Goal: Task Accomplishment & Management: Use online tool/utility

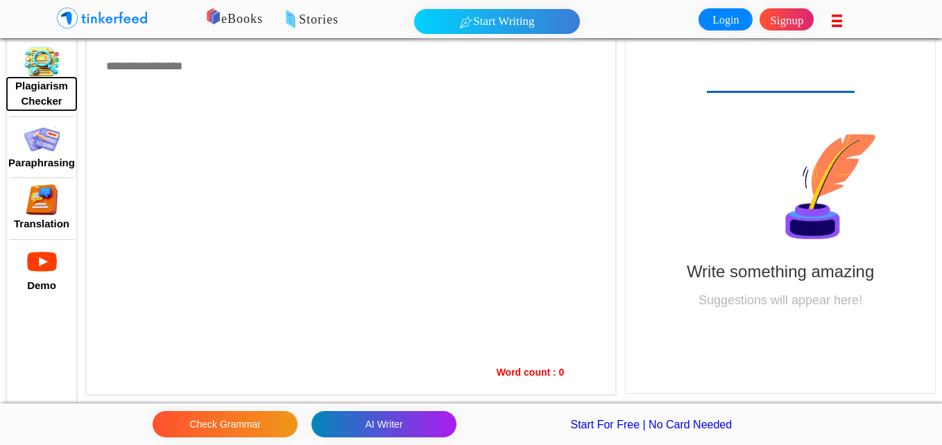
click at [44, 78] on button "Plagiarism Checker" at bounding box center [41, 94] width 69 height 33
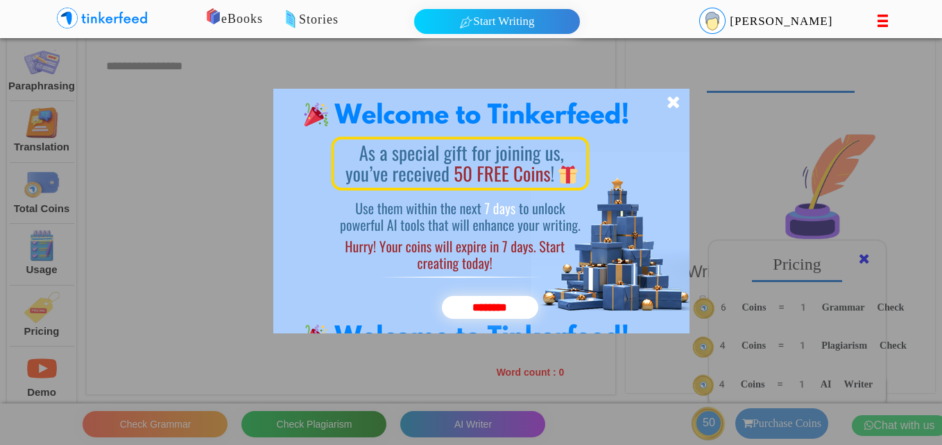
click at [674, 100] on icon at bounding box center [673, 102] width 14 height 17
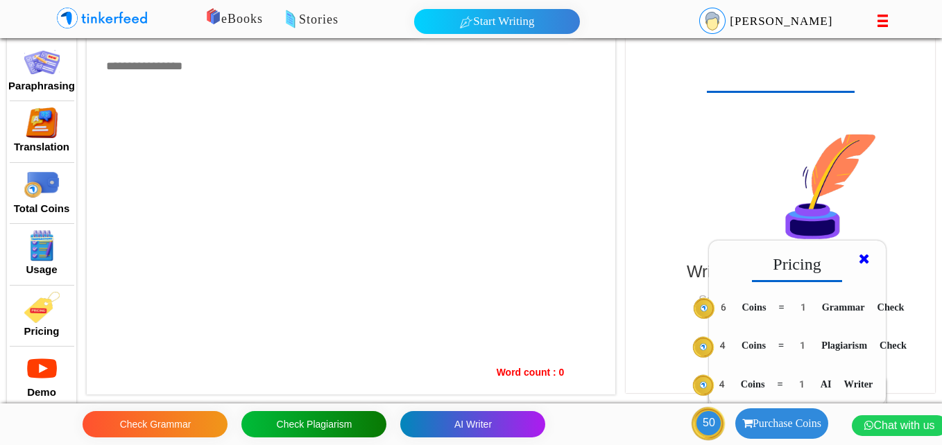
click at [865, 261] on icon at bounding box center [864, 259] width 11 height 14
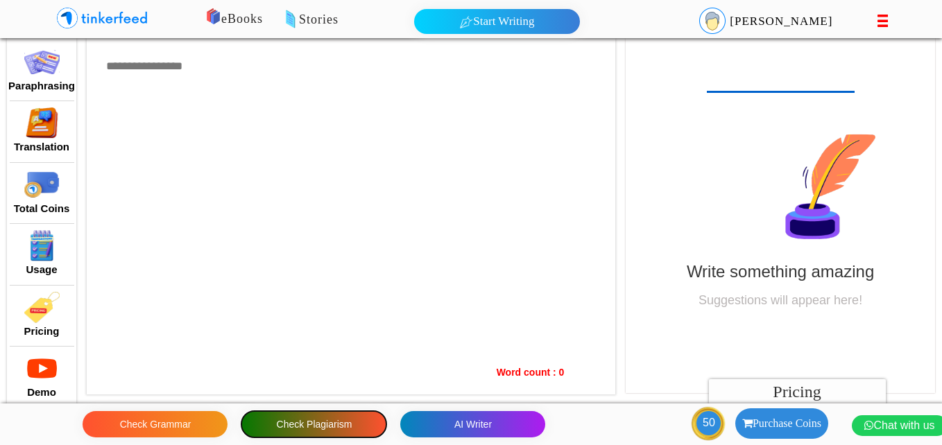
click at [319, 421] on button "Check Plagiarism" at bounding box center [313, 424] width 145 height 26
click at [34, 73] on img at bounding box center [41, 61] width 35 height 31
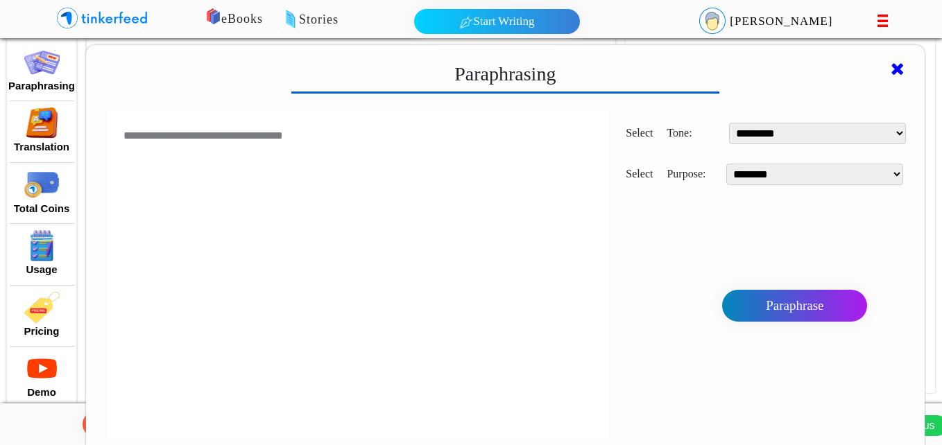
click at [39, 117] on img at bounding box center [41, 122] width 35 height 31
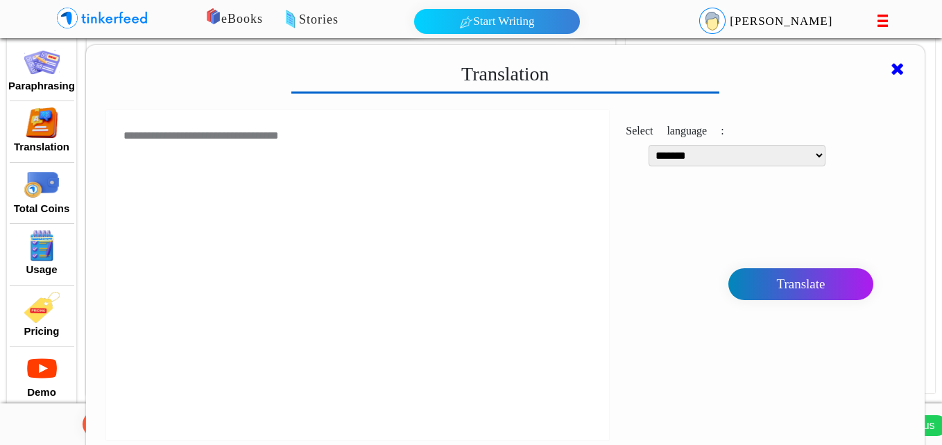
click at [37, 198] on img at bounding box center [41, 184] width 35 height 31
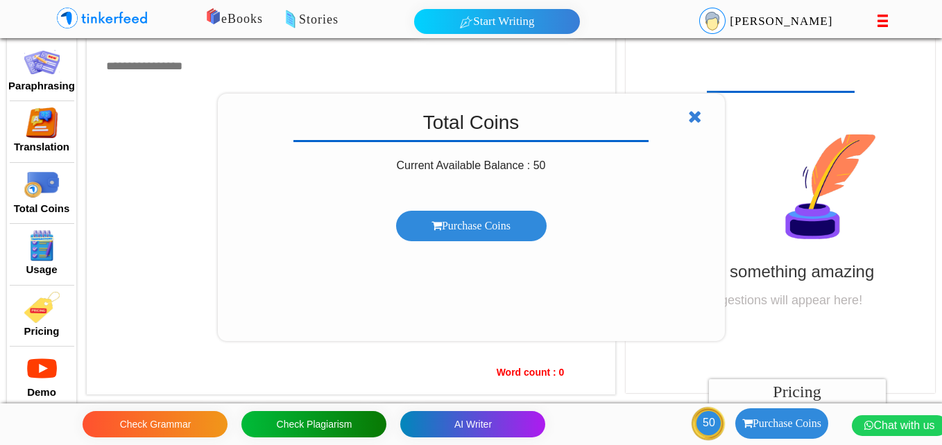
click at [693, 113] on icon at bounding box center [695, 116] width 14 height 17
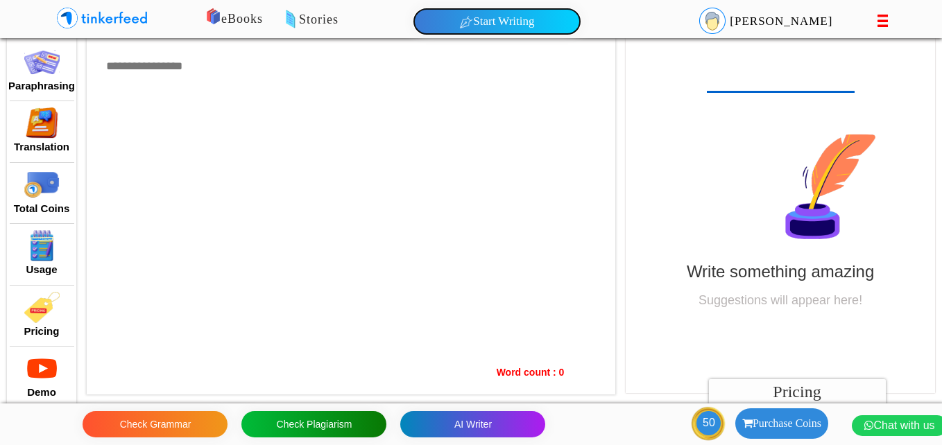
click at [495, 21] on button "Start Writing" at bounding box center [497, 21] width 166 height 25
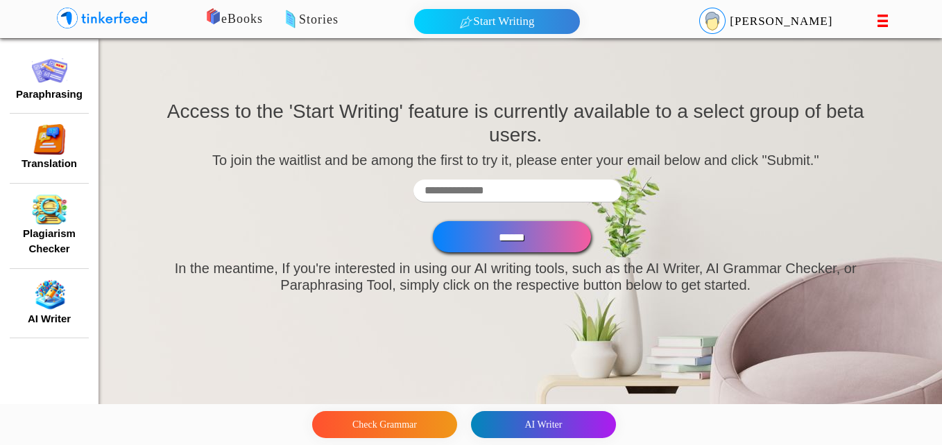
click at [46, 85] on img at bounding box center [49, 70] width 35 height 31
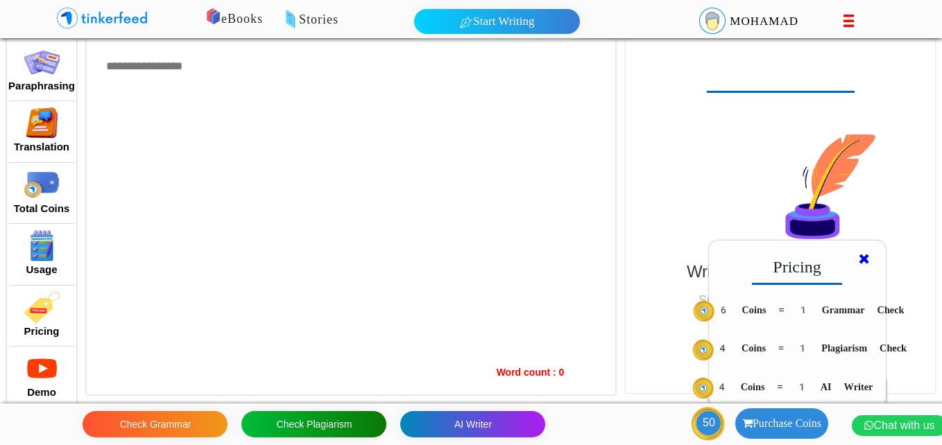
click at [865, 257] on icon at bounding box center [864, 259] width 11 height 14
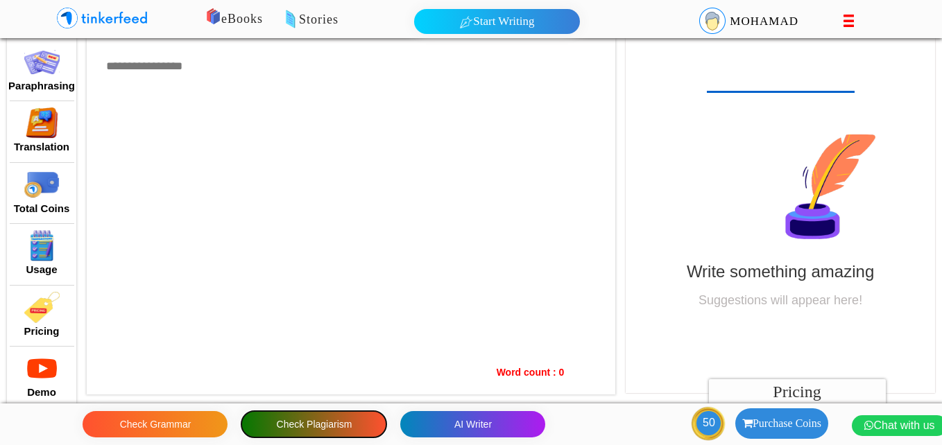
click at [309, 425] on button "Check Plagiarism" at bounding box center [313, 424] width 145 height 26
click at [128, 77] on div at bounding box center [351, 216] width 528 height 356
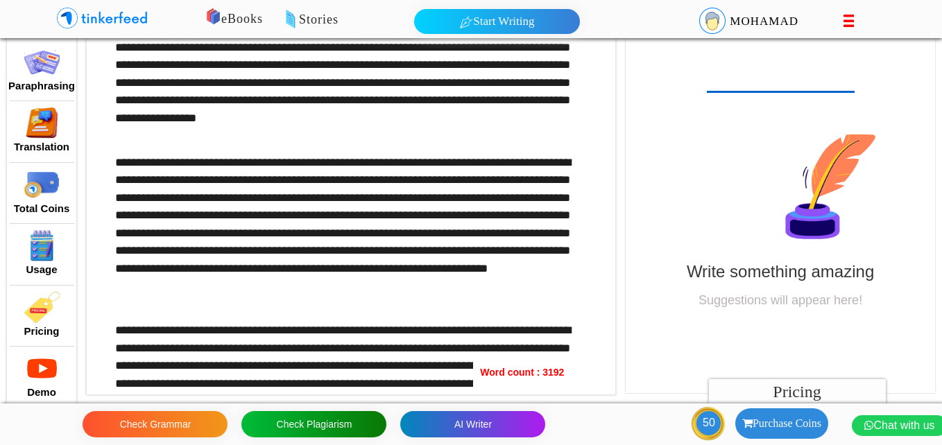
scroll to position [7305, 0]
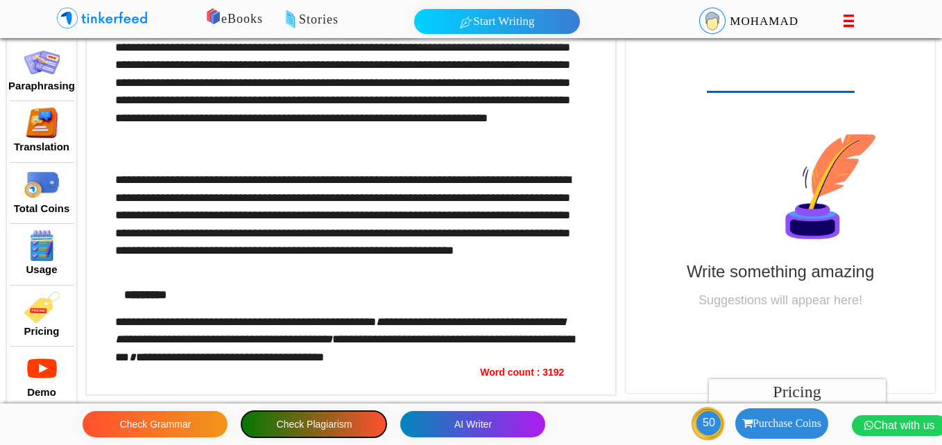
click at [333, 427] on button "Check Plagiarism" at bounding box center [313, 424] width 145 height 26
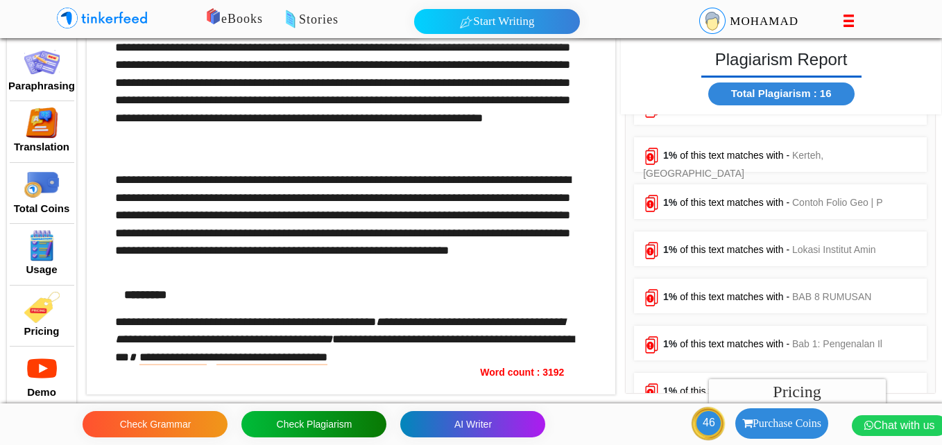
scroll to position [0, 0]
click at [785, 207] on span "of this text matches with -" at bounding box center [735, 203] width 110 height 11
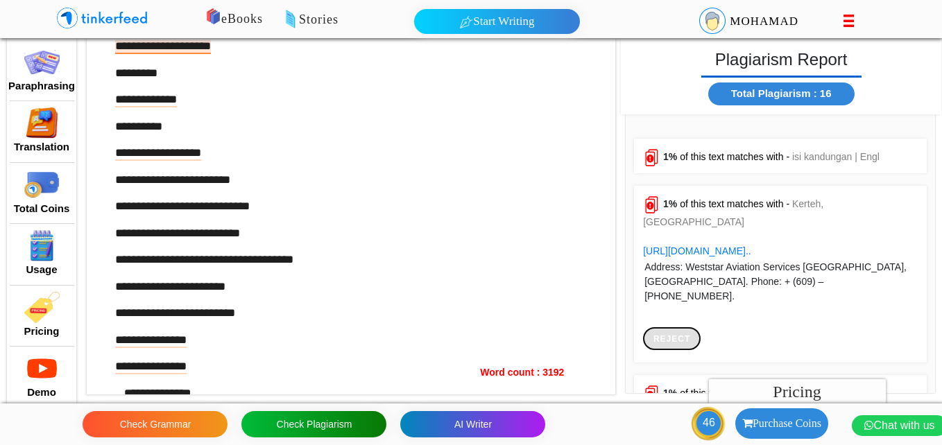
click at [670, 327] on button at bounding box center [672, 338] width 58 height 23
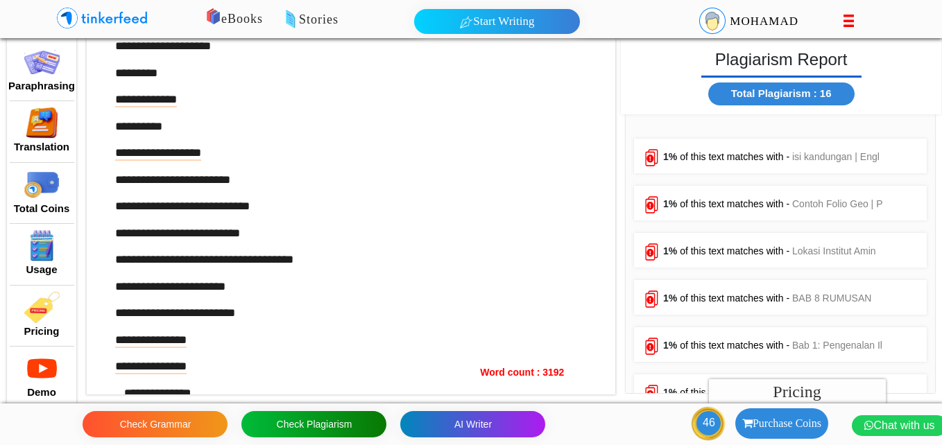
click at [746, 294] on span "of this text matches with -" at bounding box center [735, 298] width 110 height 11
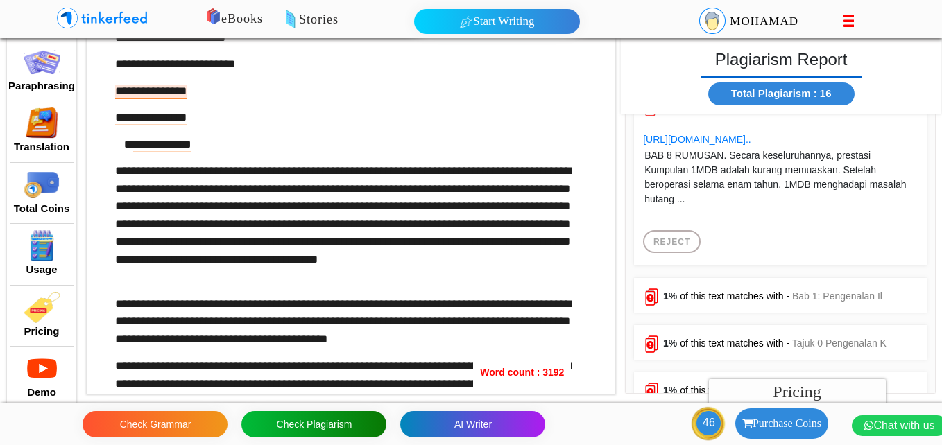
scroll to position [196, 0]
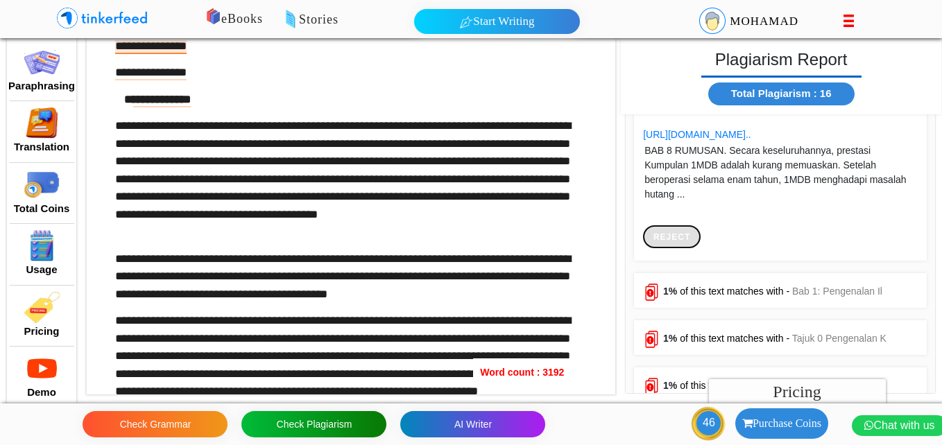
click at [678, 240] on button at bounding box center [672, 236] width 58 height 23
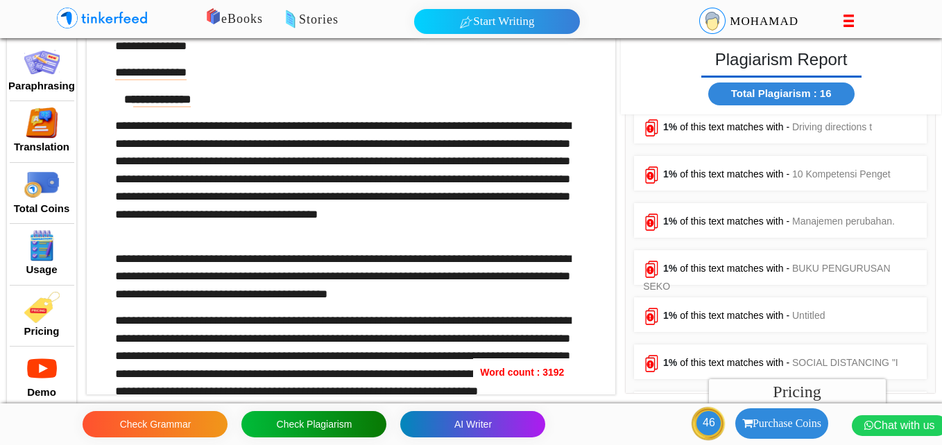
scroll to position [404, 0]
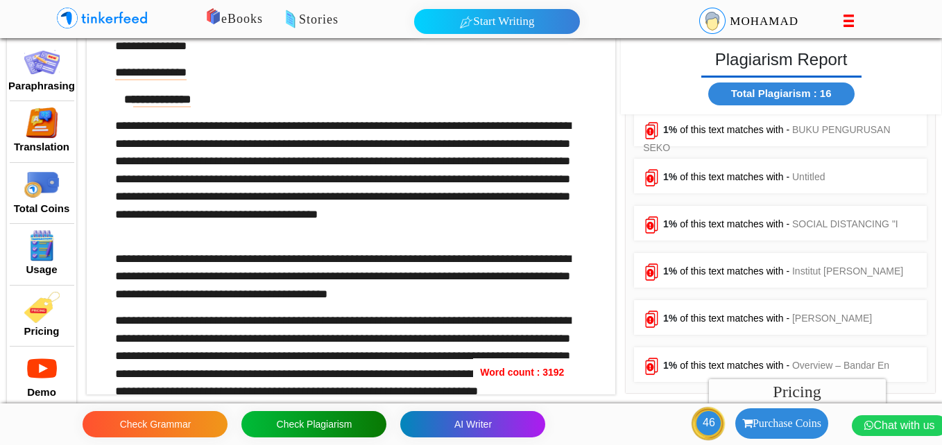
click at [738, 277] on span "of this text matches with -" at bounding box center [735, 271] width 110 height 11
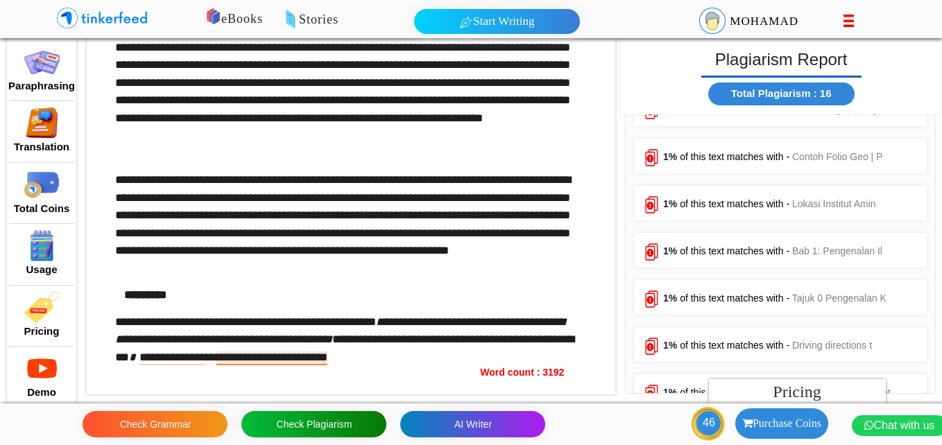
scroll to position [0, 0]
click at [711, 159] on span "of this text matches with -" at bounding box center [735, 156] width 110 height 11
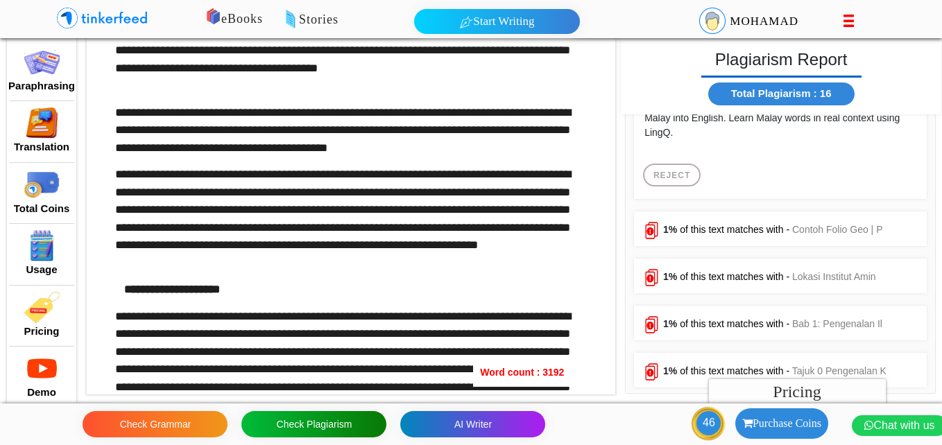
scroll to position [732, 0]
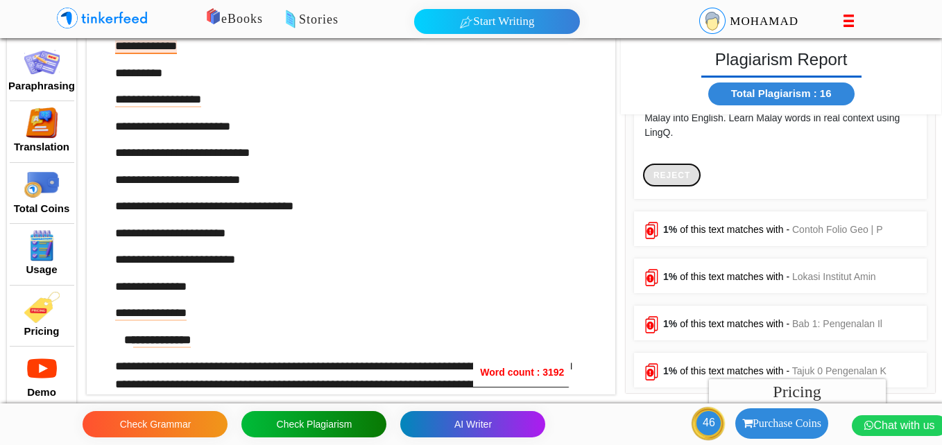
click at [679, 187] on button at bounding box center [672, 175] width 58 height 23
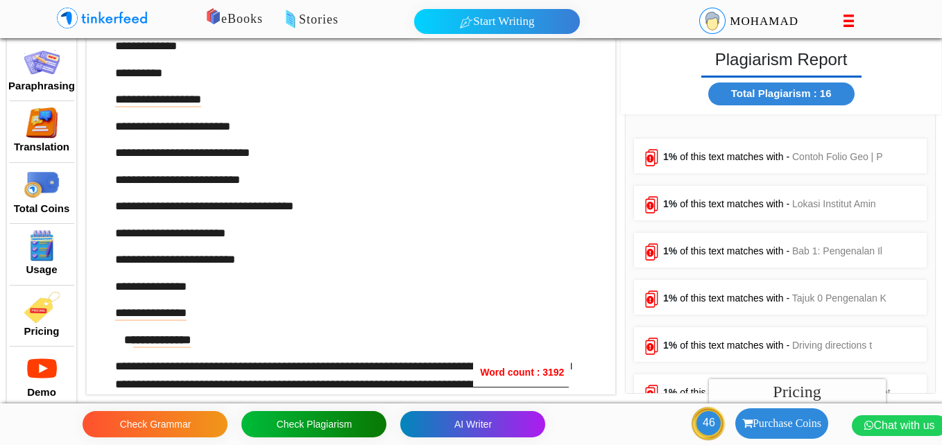
click at [698, 207] on span "of this text matches with -" at bounding box center [735, 203] width 110 height 11
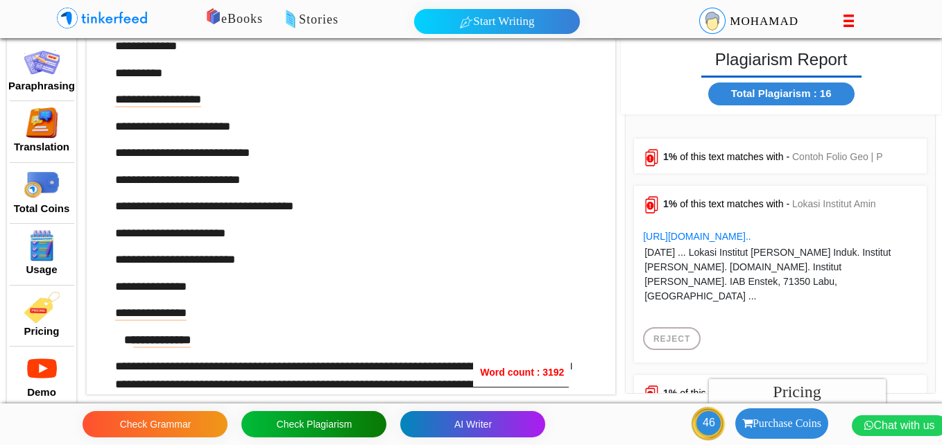
scroll to position [102, 0]
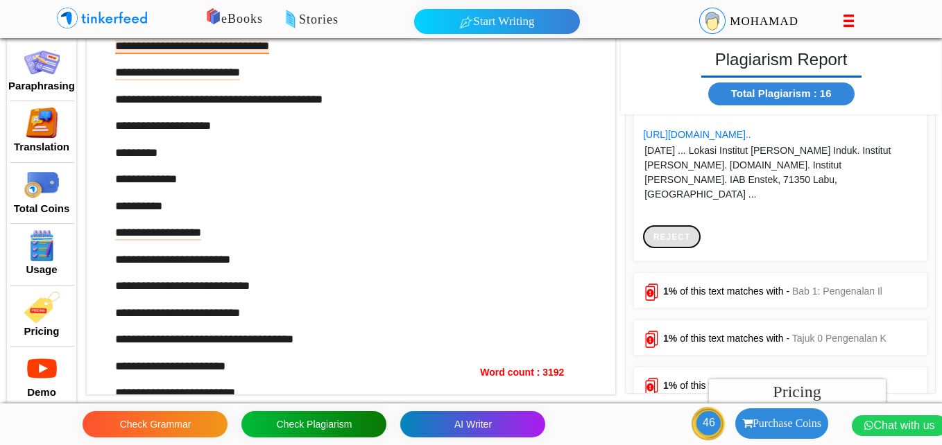
click at [675, 234] on button at bounding box center [672, 236] width 58 height 23
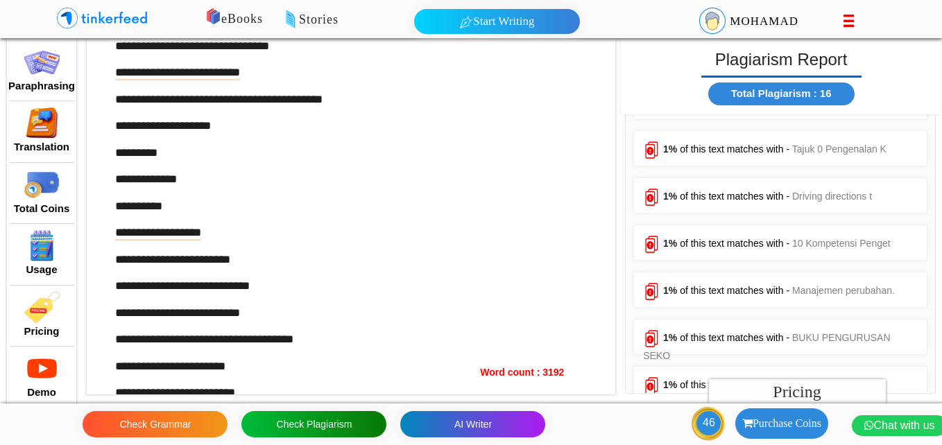
click at [698, 146] on span "of this text matches with -" at bounding box center [735, 149] width 110 height 11
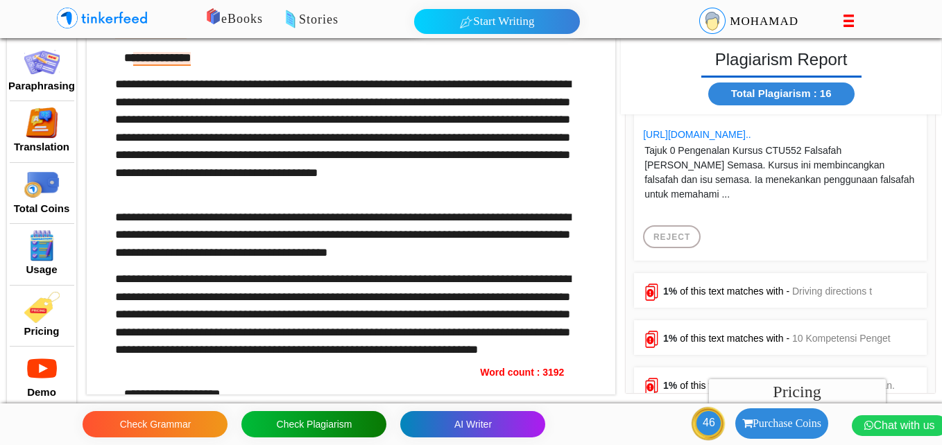
scroll to position [1026, 0]
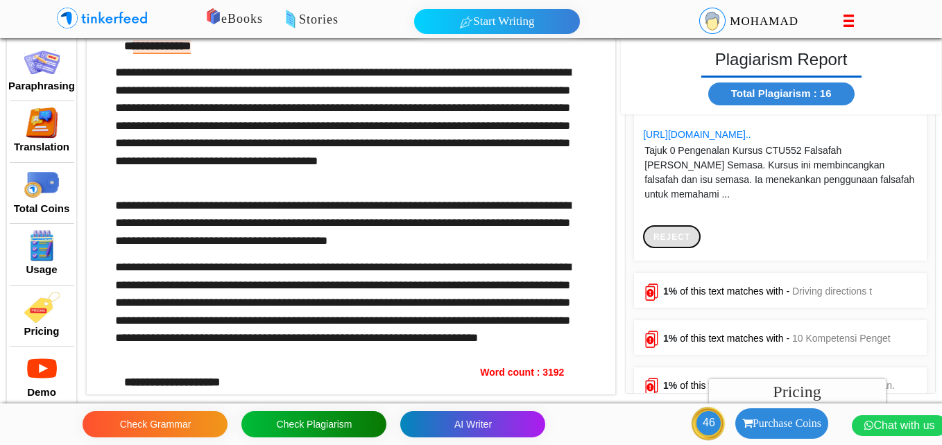
click at [679, 238] on button at bounding box center [672, 236] width 58 height 23
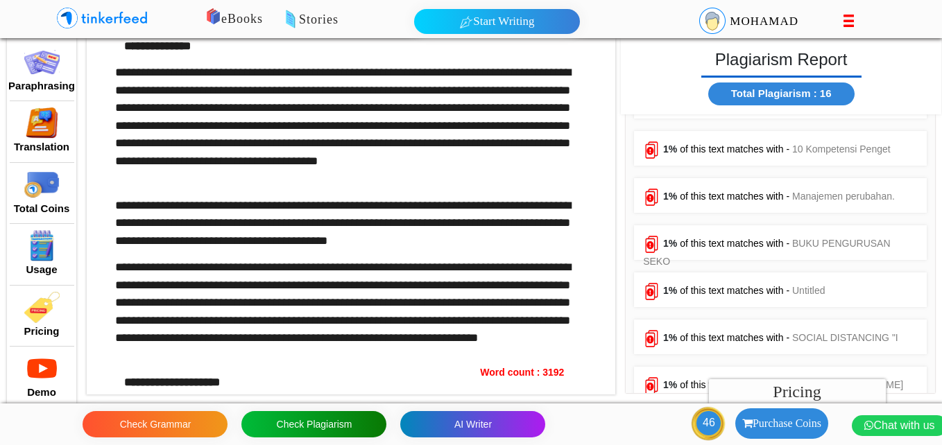
click at [689, 150] on span "of this text matches with -" at bounding box center [735, 149] width 110 height 11
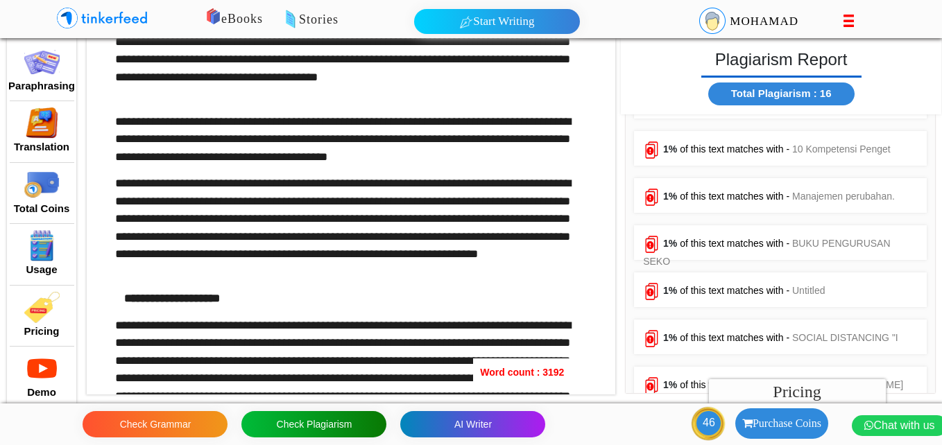
scroll to position [0, 0]
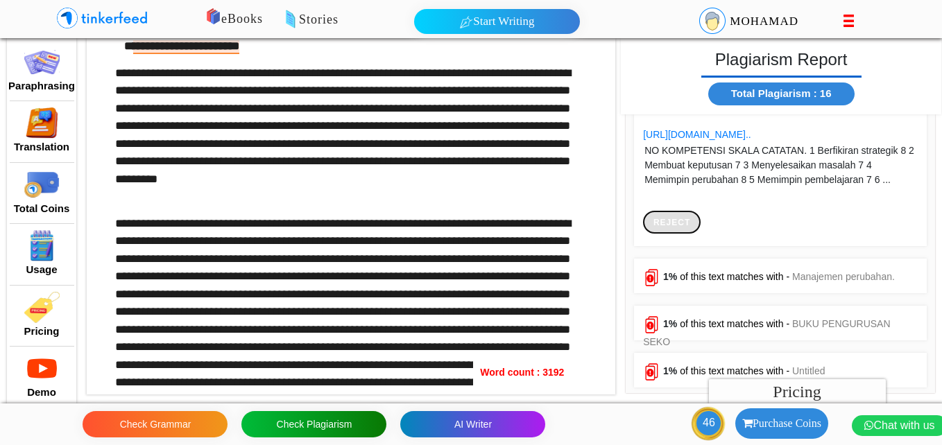
click at [684, 234] on button at bounding box center [672, 222] width 58 height 23
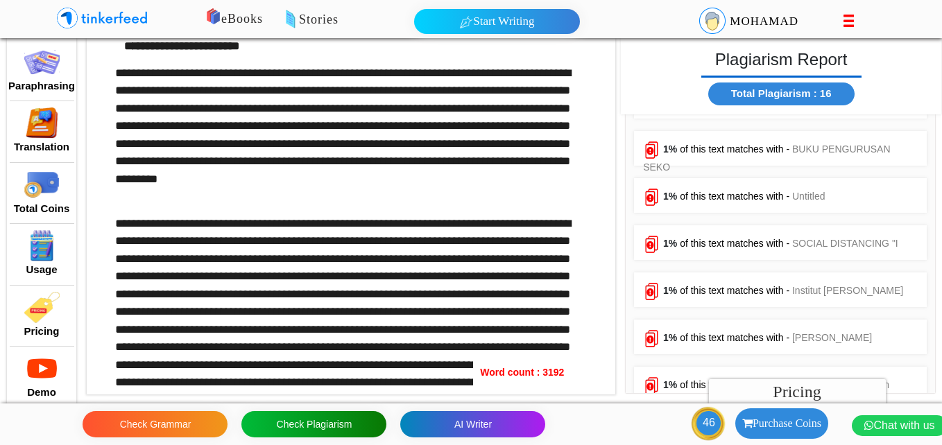
click at [705, 152] on span "of this text matches with -" at bounding box center [735, 149] width 110 height 11
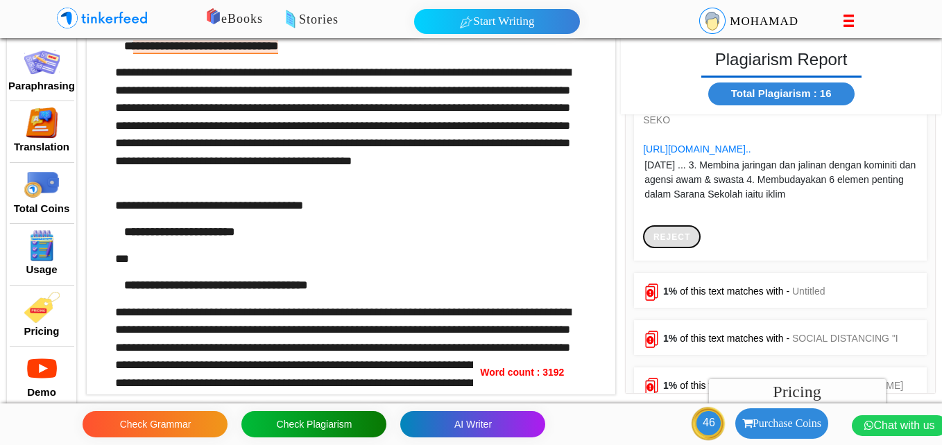
click at [679, 243] on button at bounding box center [672, 236] width 58 height 23
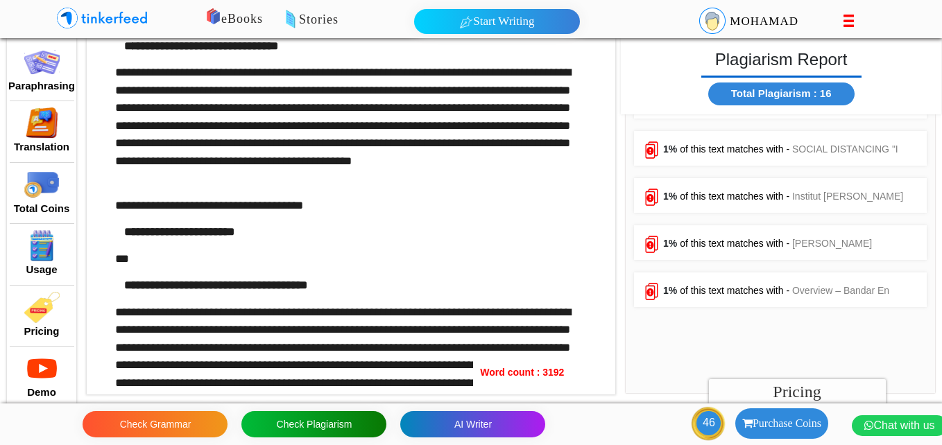
click at [718, 148] on span "of this text matches with -" at bounding box center [735, 149] width 110 height 11
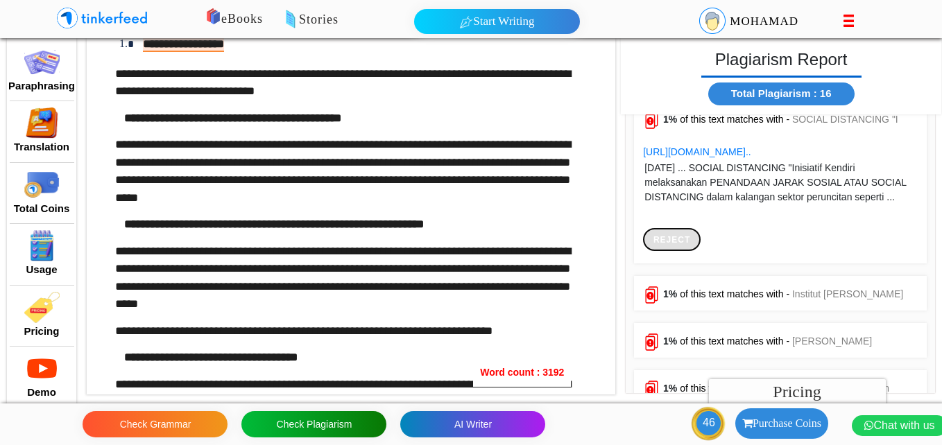
click at [684, 251] on button at bounding box center [672, 239] width 58 height 23
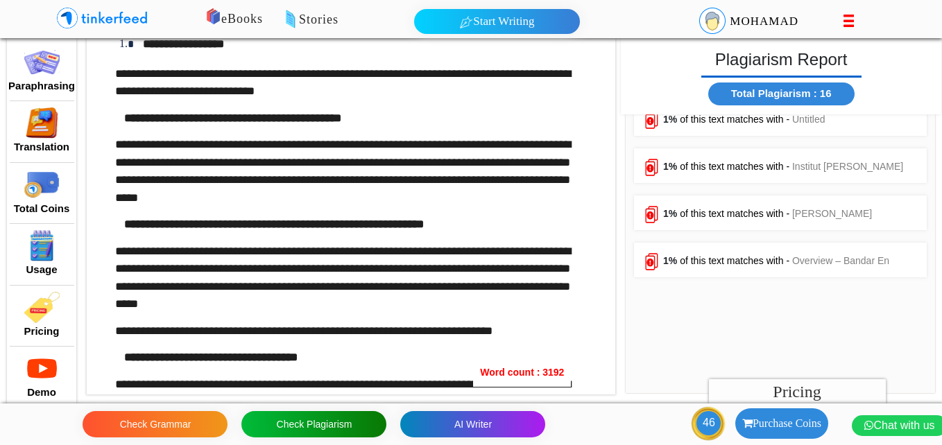
click at [716, 165] on span "of this text matches with -" at bounding box center [735, 166] width 110 height 11
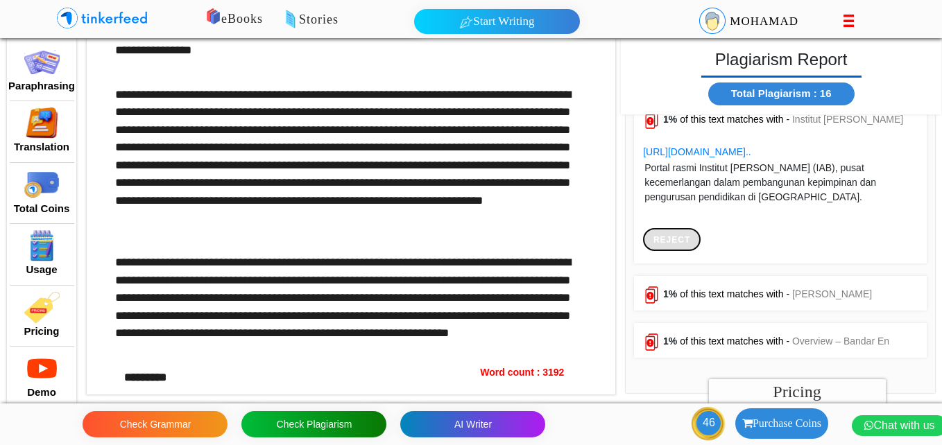
click at [673, 243] on button at bounding box center [672, 239] width 58 height 23
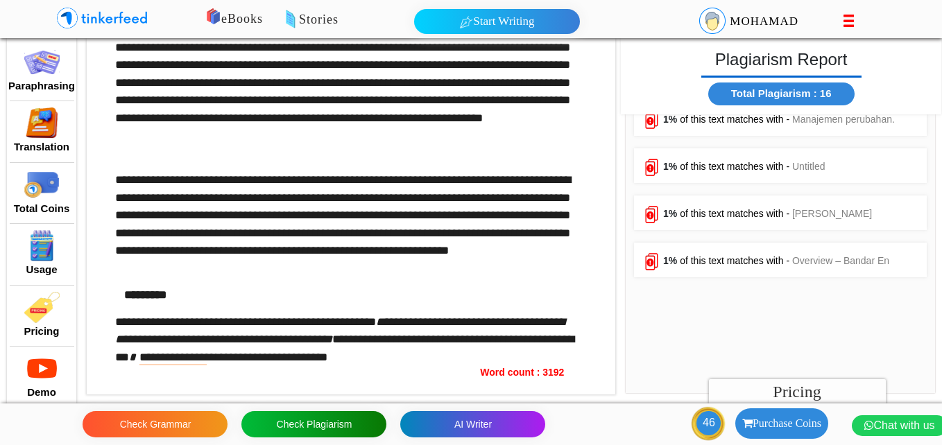
click at [702, 126] on div "1% of this text matches with - Manajemen perubahan. https://repository-penerbit…" at bounding box center [780, 118] width 293 height 35
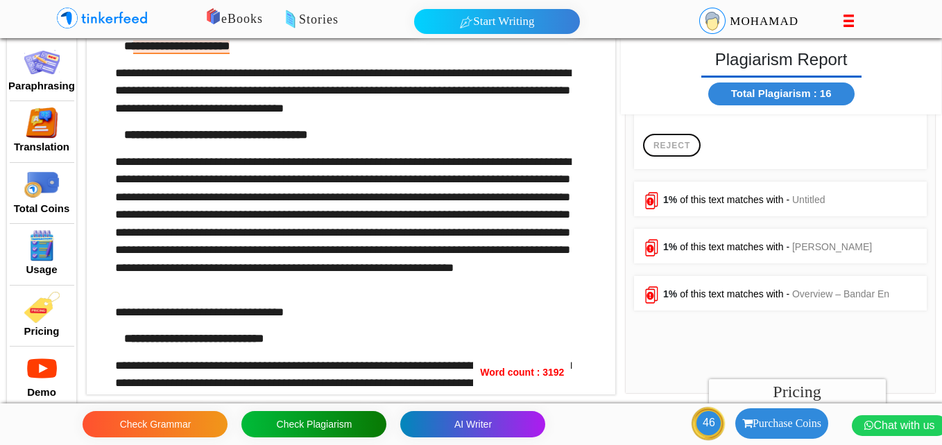
click at [673, 157] on button at bounding box center [672, 145] width 58 height 23
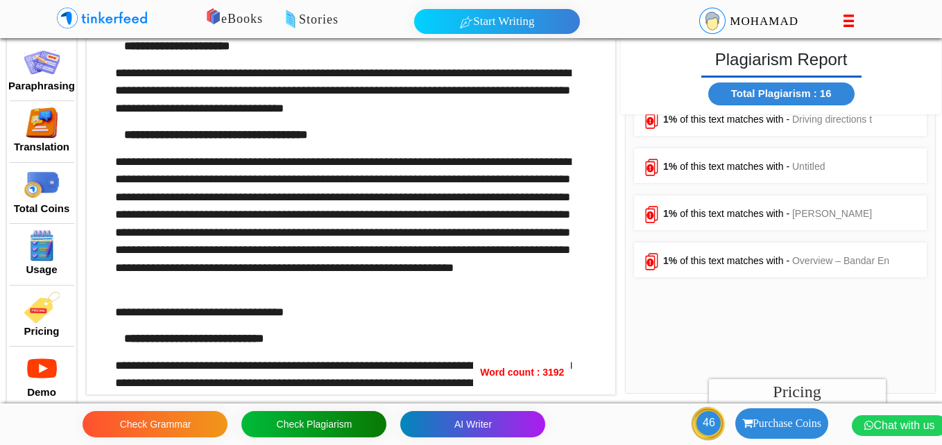
click at [698, 123] on span "of this text matches with -" at bounding box center [735, 119] width 110 height 11
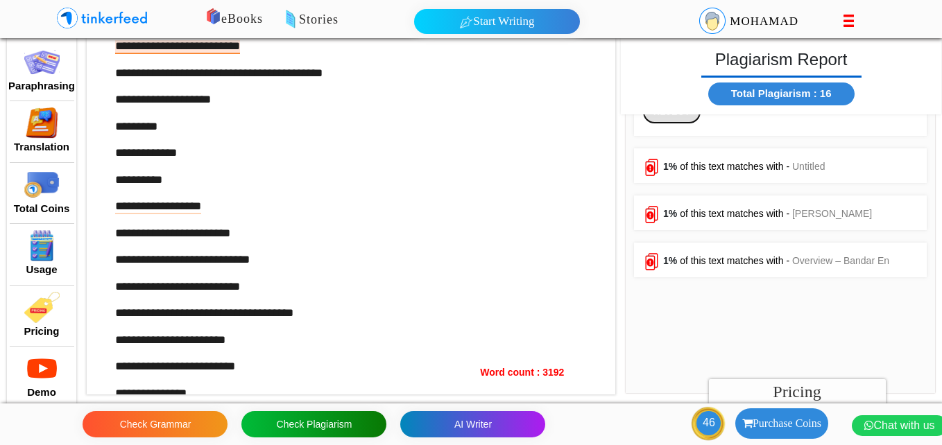
click at [672, 123] on button at bounding box center [672, 112] width 58 height 23
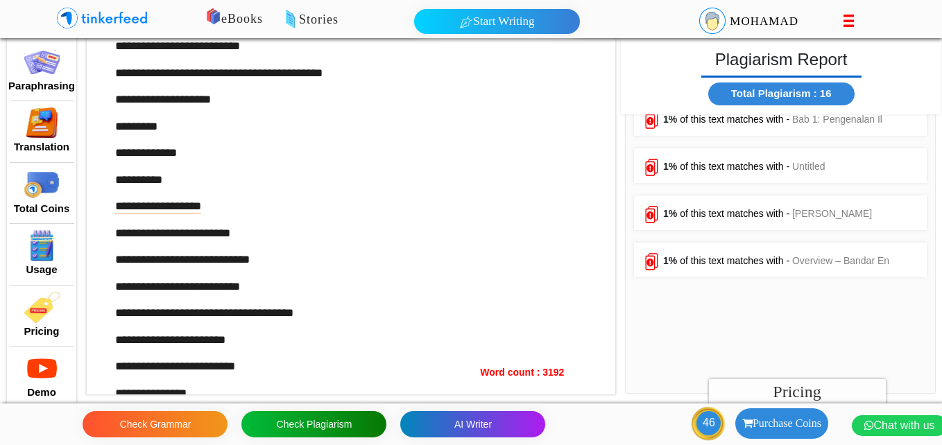
click at [698, 121] on span "of this text matches with -" at bounding box center [735, 119] width 110 height 11
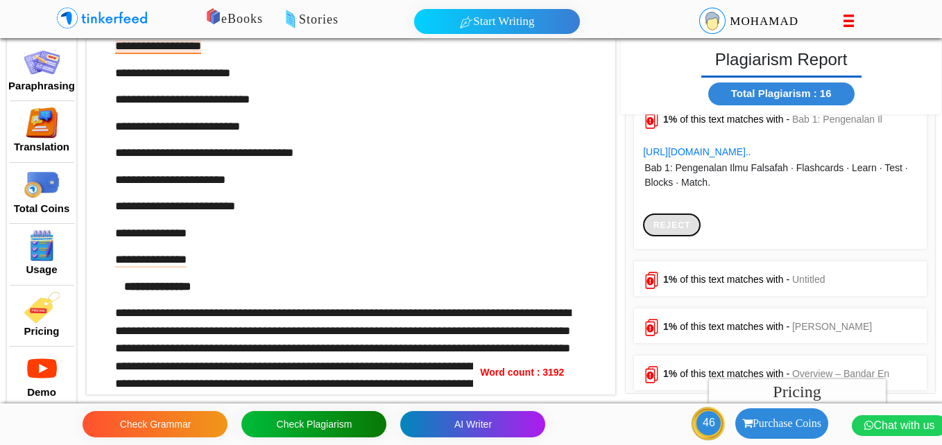
click at [677, 236] on button at bounding box center [672, 225] width 58 height 23
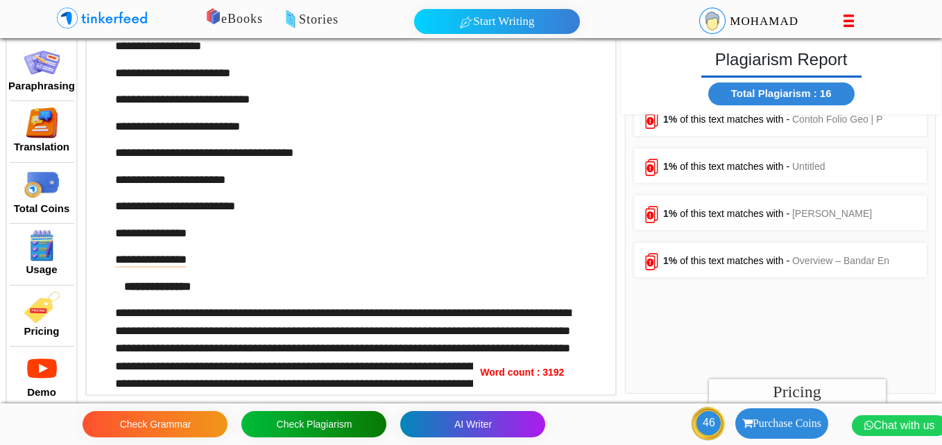
click at [713, 125] on span "of this text matches with -" at bounding box center [735, 119] width 110 height 11
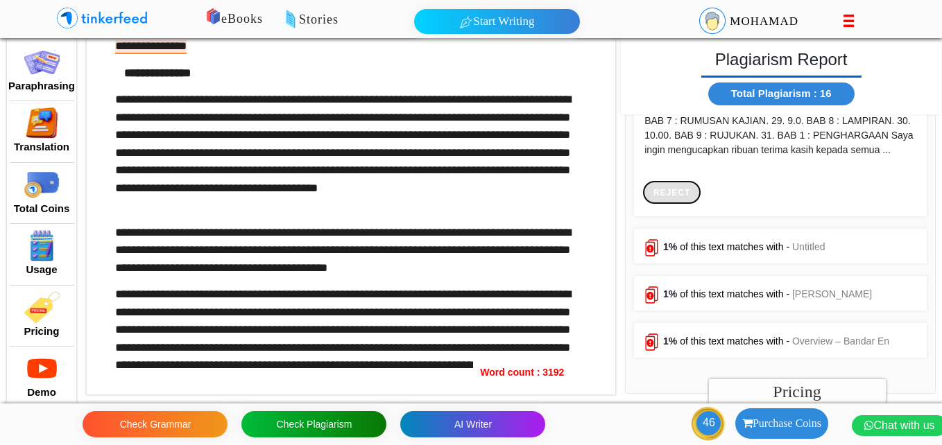
click at [687, 195] on button at bounding box center [672, 192] width 58 height 23
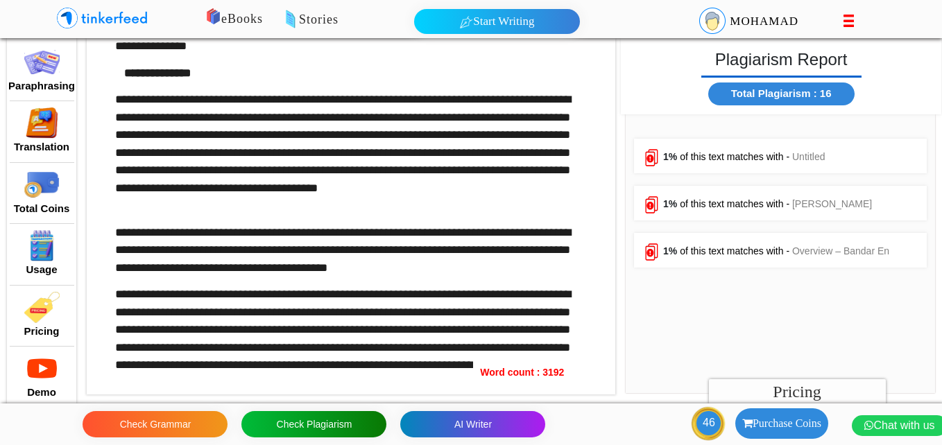
click at [715, 151] on span "of this text matches with -" at bounding box center [735, 156] width 110 height 11
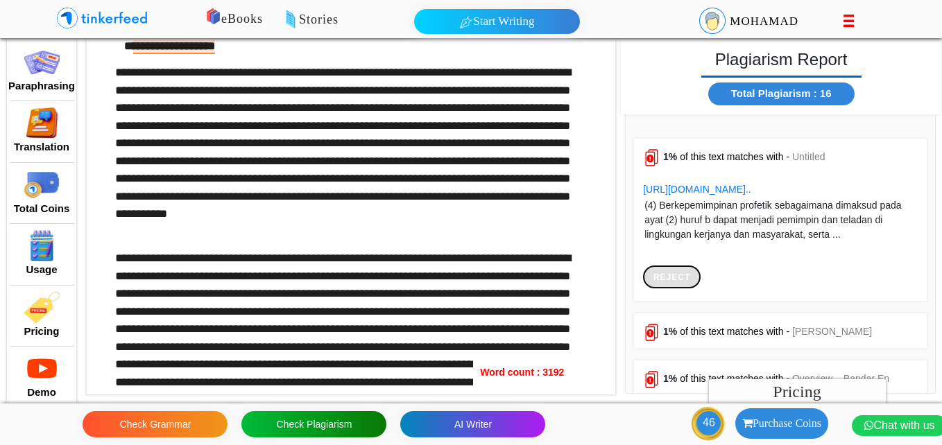
click at [675, 288] on button at bounding box center [672, 277] width 58 height 23
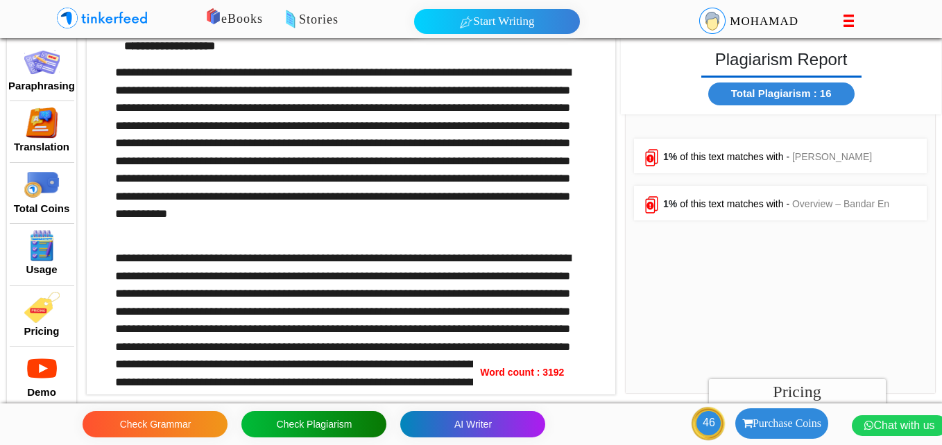
click at [704, 159] on span "of this text matches with -" at bounding box center [735, 156] width 110 height 11
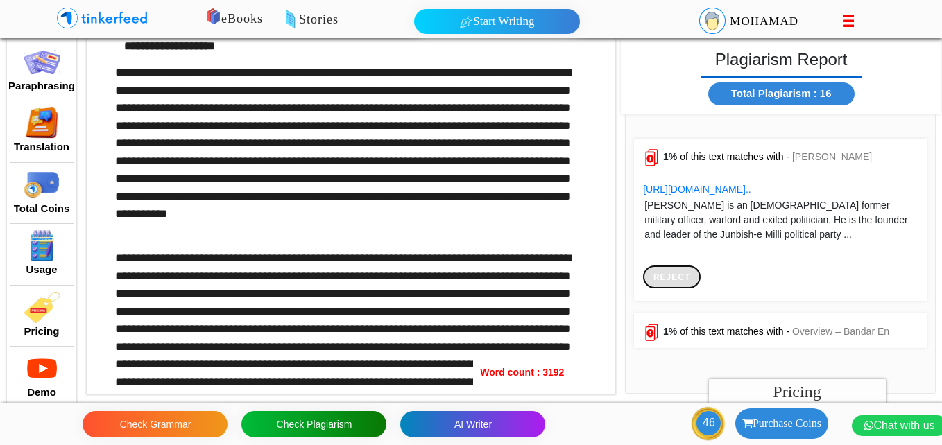
click at [679, 272] on button at bounding box center [672, 277] width 58 height 23
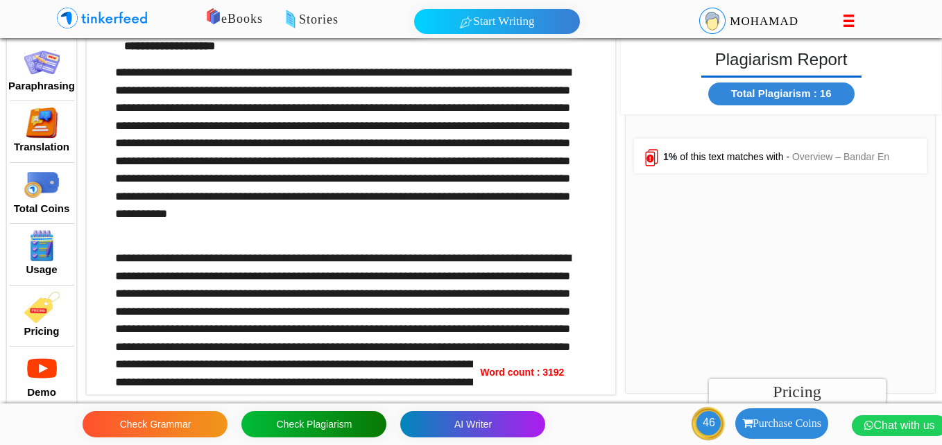
click at [718, 153] on span "of this text matches with -" at bounding box center [735, 156] width 110 height 11
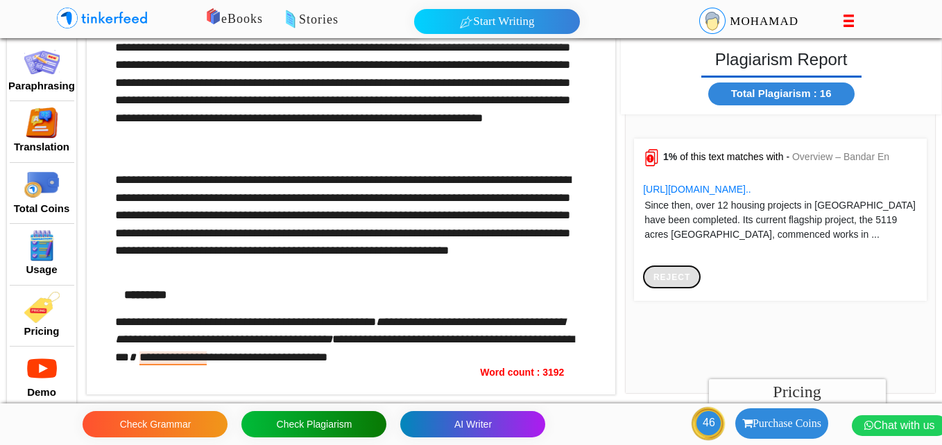
click at [684, 275] on button at bounding box center [672, 277] width 58 height 23
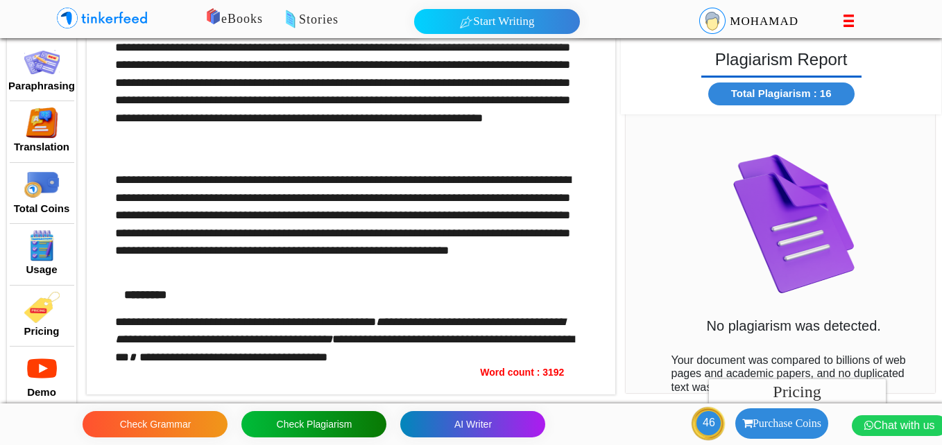
click at [784, 245] on img at bounding box center [793, 223] width 163 height 173
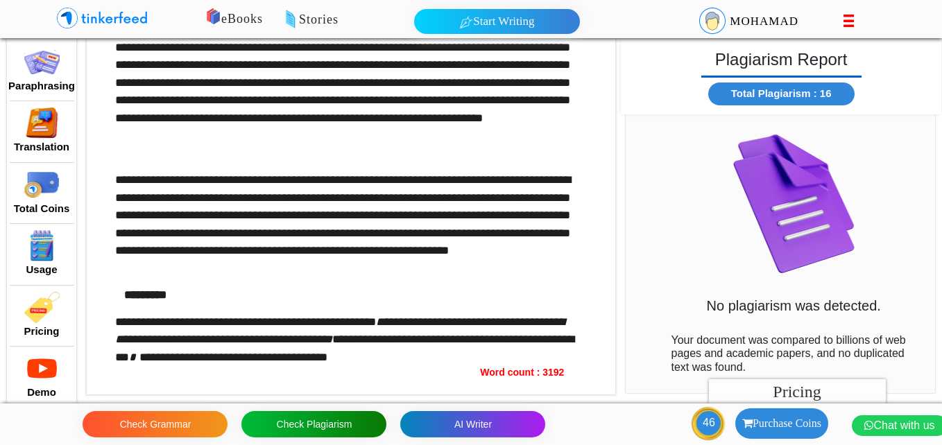
click at [793, 389] on h4 "Pricing" at bounding box center [797, 392] width 48 height 20
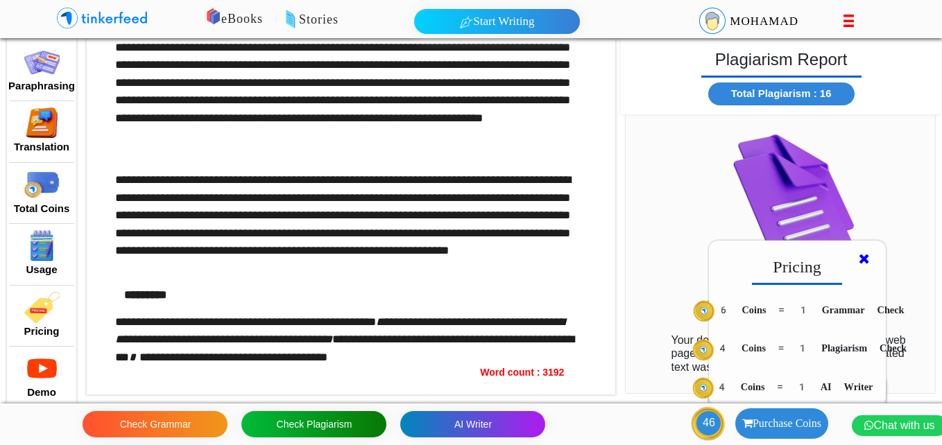
click at [863, 261] on icon at bounding box center [864, 259] width 11 height 14
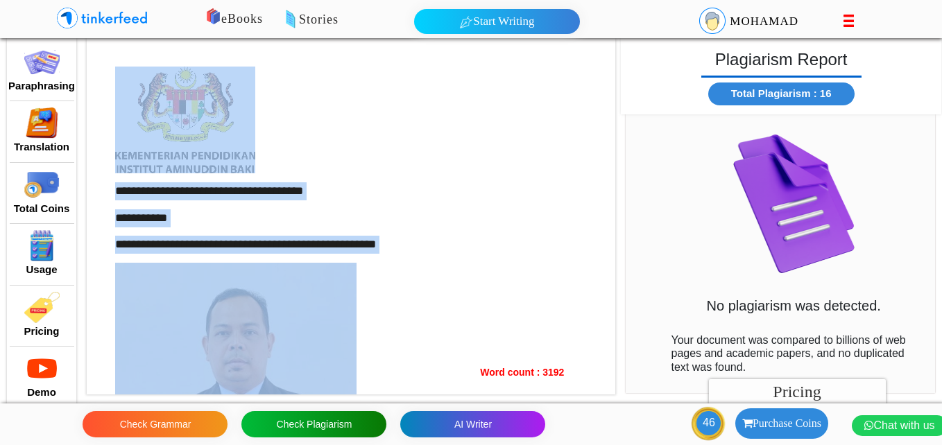
drag, startPoint x: 404, startPoint y: 356, endPoint x: 107, endPoint y: 2, distance: 462.3
click at [107, 2] on body "eBooks Stories Start Writing 2 Start Writing Login to Tinkerfeed to read exciti…" at bounding box center [471, 222] width 942 height 445
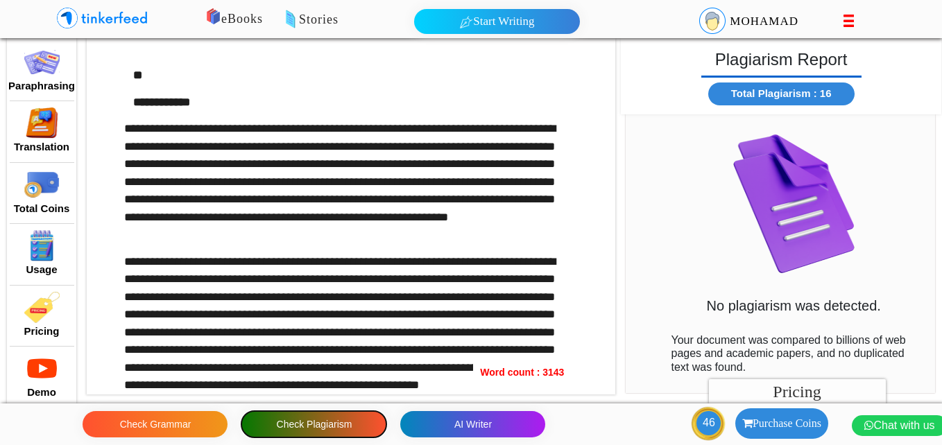
click at [328, 428] on button "Check Plagiarism" at bounding box center [313, 424] width 145 height 26
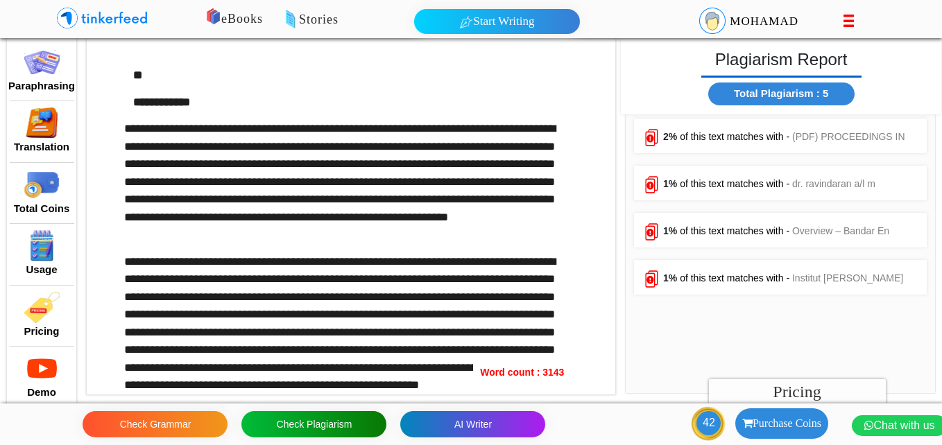
click at [683, 137] on span "of this text matches with -" at bounding box center [735, 136] width 110 height 11
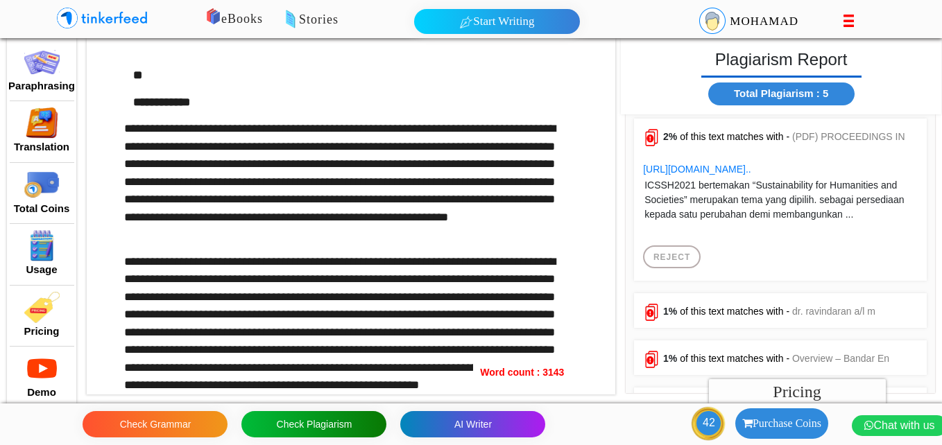
scroll to position [37, 0]
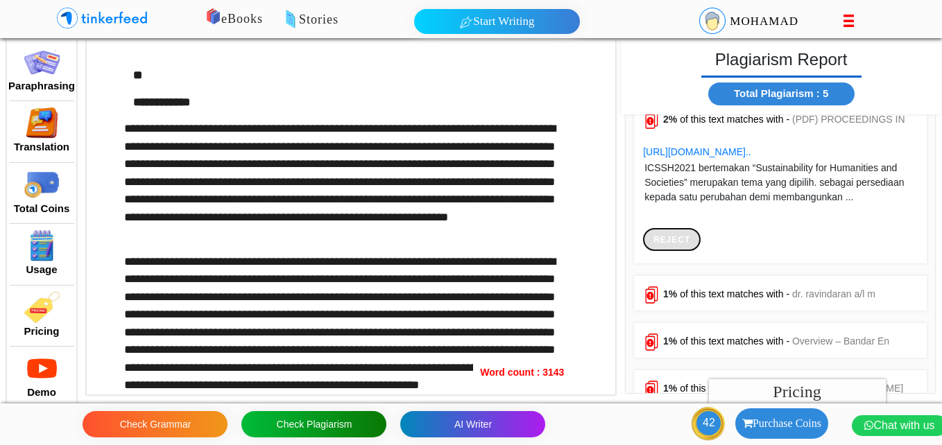
click at [669, 240] on button at bounding box center [672, 239] width 58 height 23
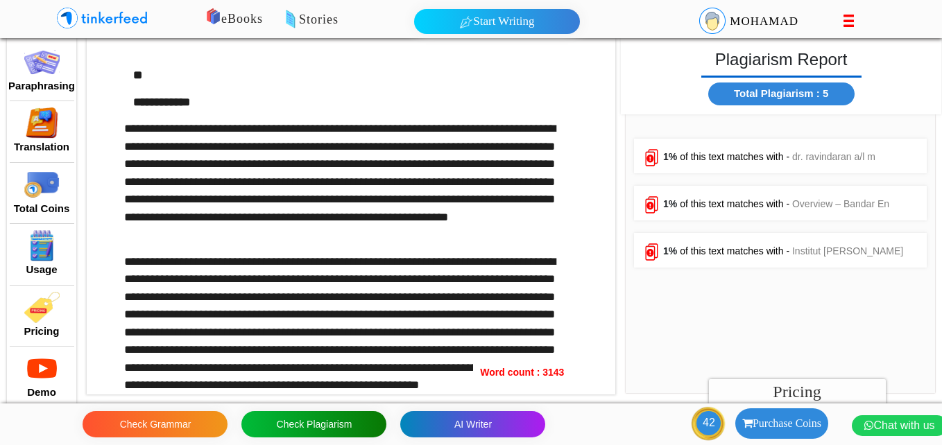
scroll to position [0, 0]
click at [705, 157] on span "of this text matches with -" at bounding box center [735, 156] width 110 height 11
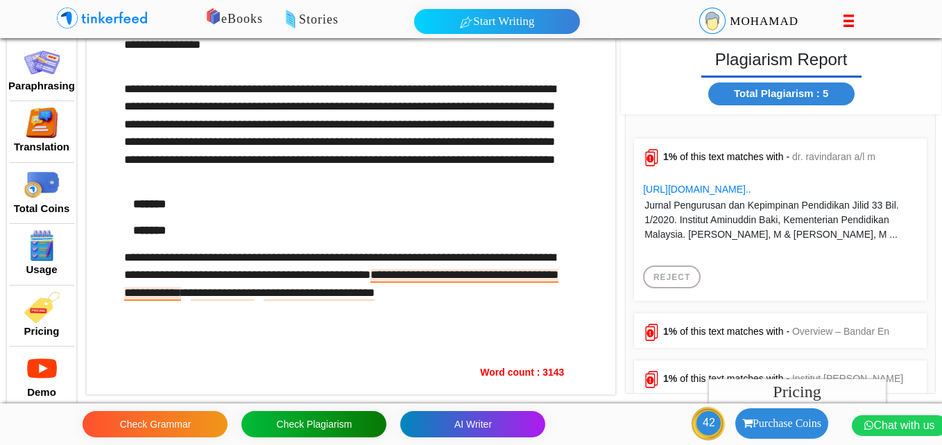
scroll to position [6199, 0]
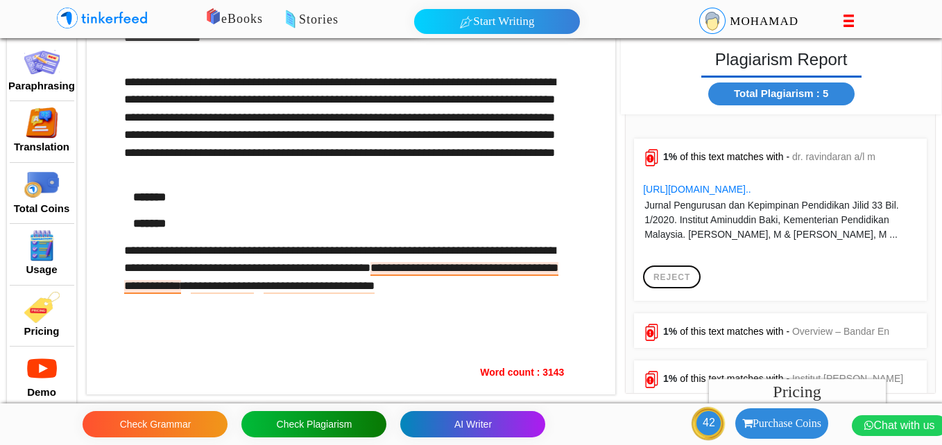
click at [679, 281] on button at bounding box center [672, 277] width 58 height 23
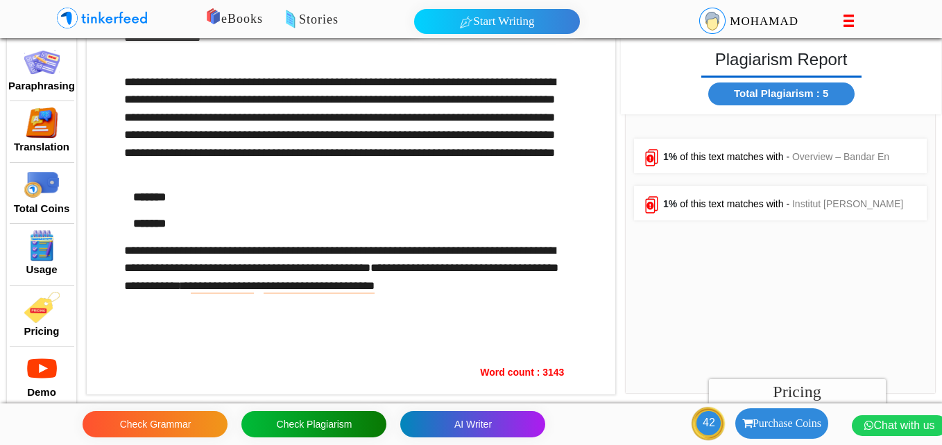
click at [677, 154] on span "1%" at bounding box center [670, 156] width 14 height 11
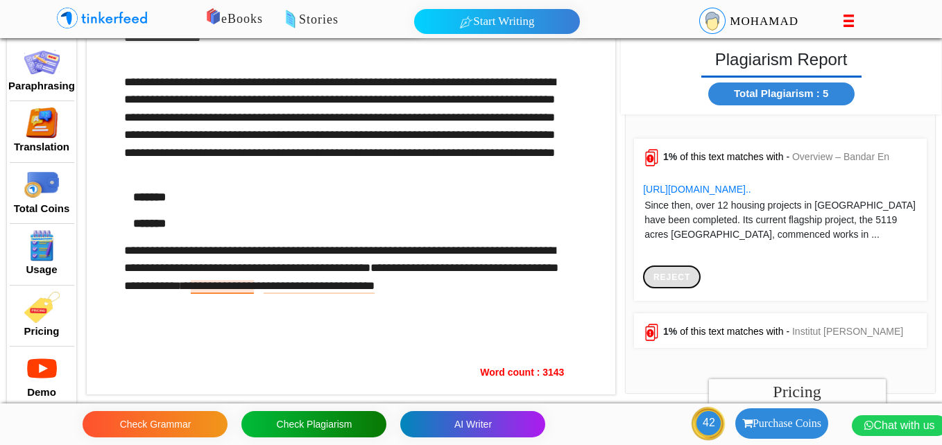
click at [679, 275] on button at bounding box center [672, 277] width 58 height 23
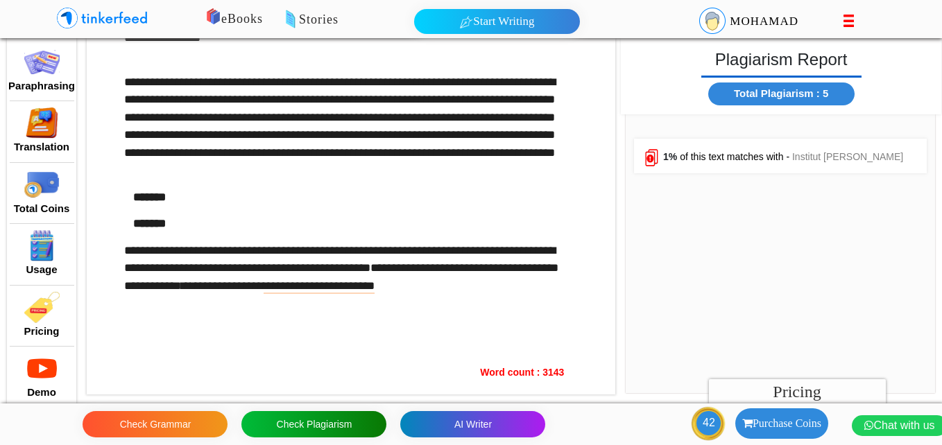
click at [686, 161] on span "of this text matches with -" at bounding box center [735, 156] width 110 height 11
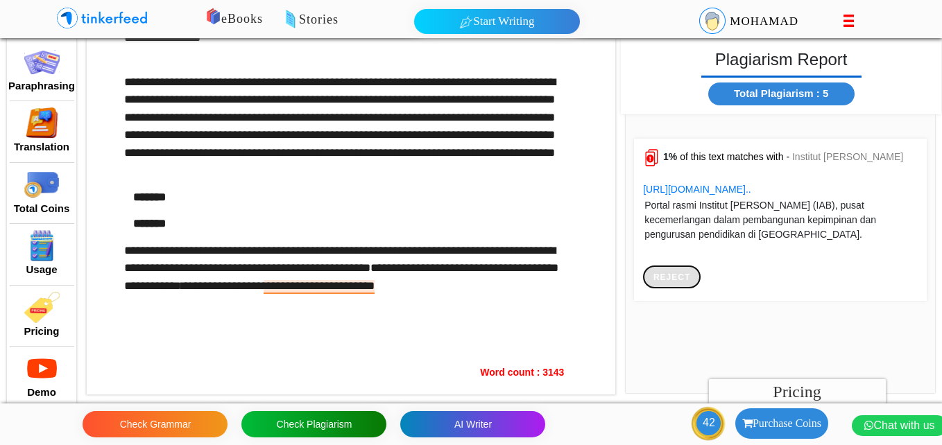
click at [672, 278] on button at bounding box center [672, 277] width 58 height 23
